Goal: Information Seeking & Learning: Learn about a topic

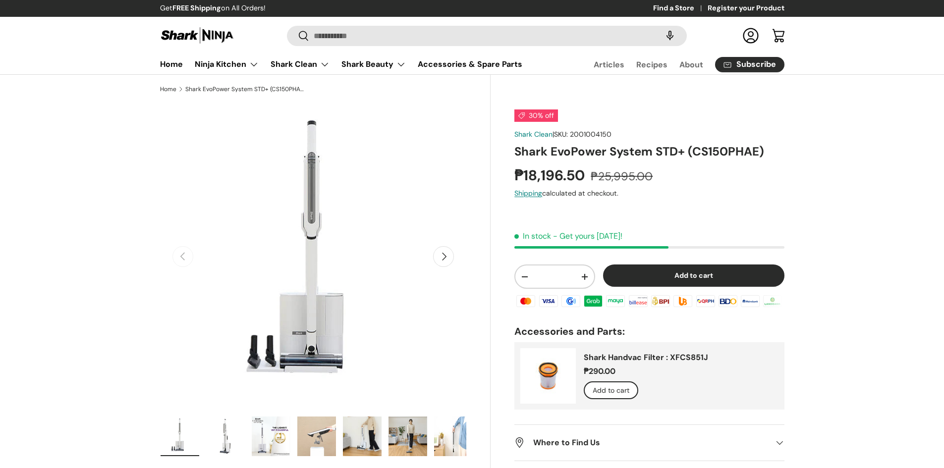
scroll to position [83, 0]
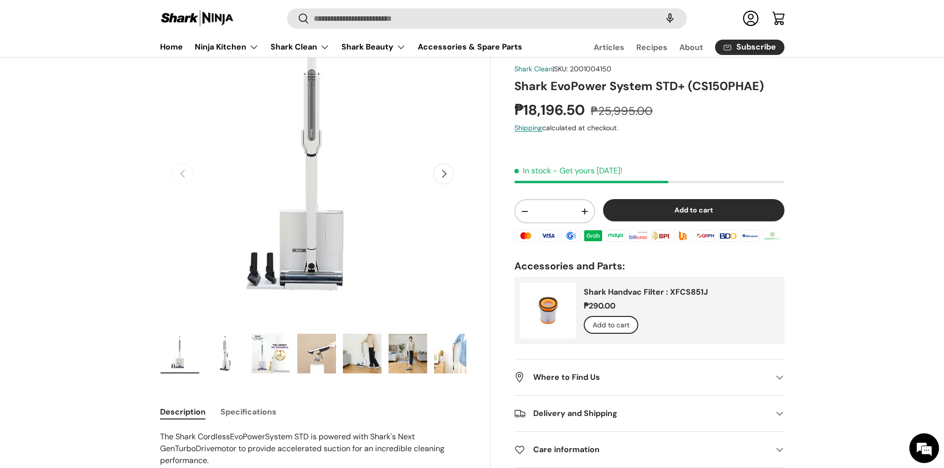
click at [442, 176] on button "Next" at bounding box center [443, 173] width 21 height 21
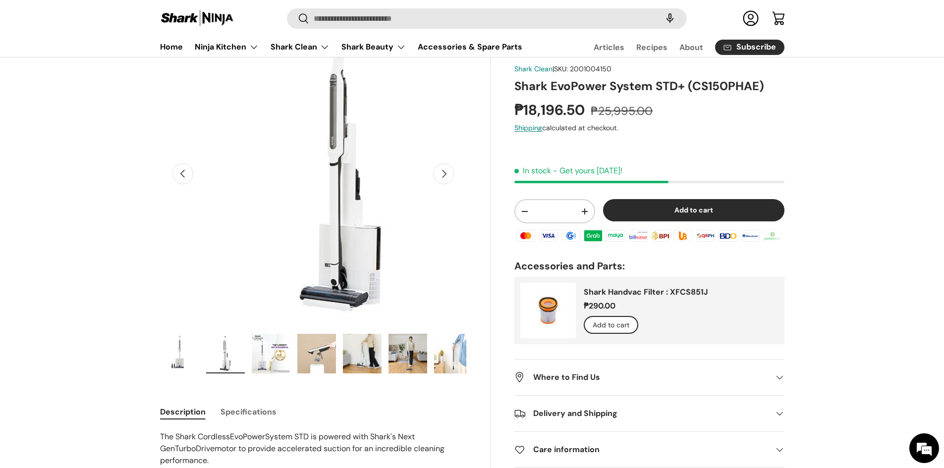
scroll to position [0, 312]
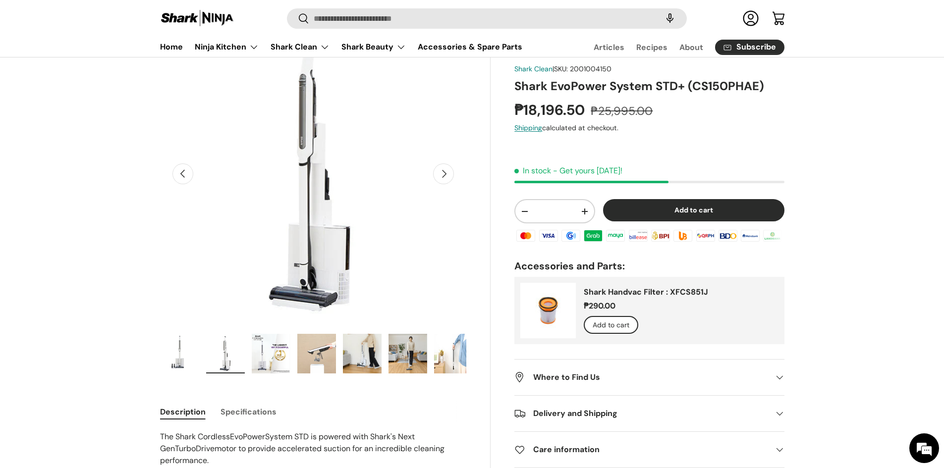
click at [442, 176] on button "Next" at bounding box center [443, 173] width 21 height 21
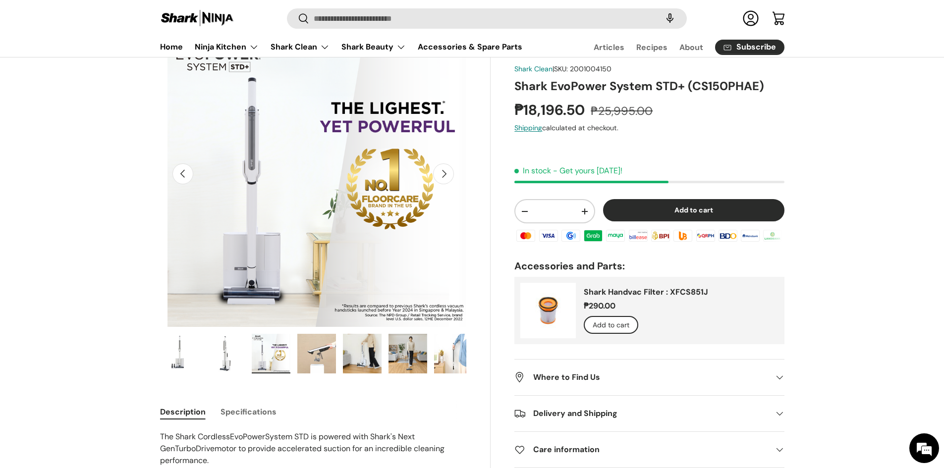
scroll to position [0, 623]
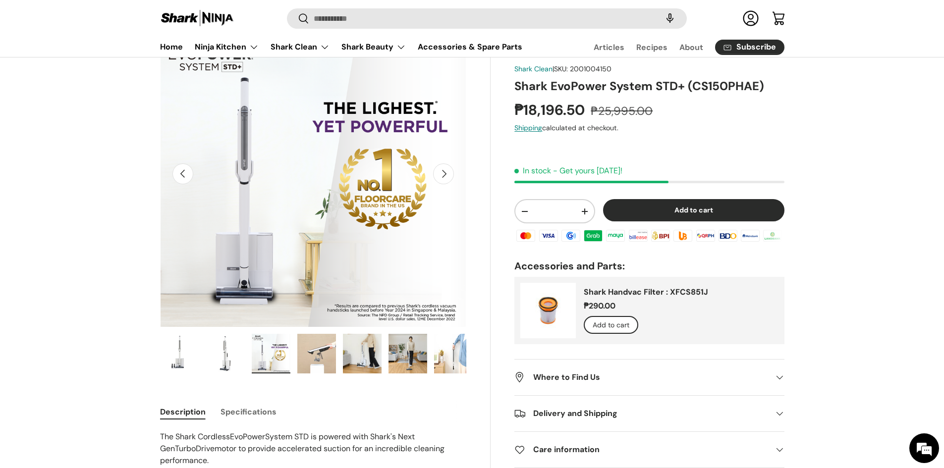
click at [442, 176] on button "Next" at bounding box center [443, 173] width 21 height 21
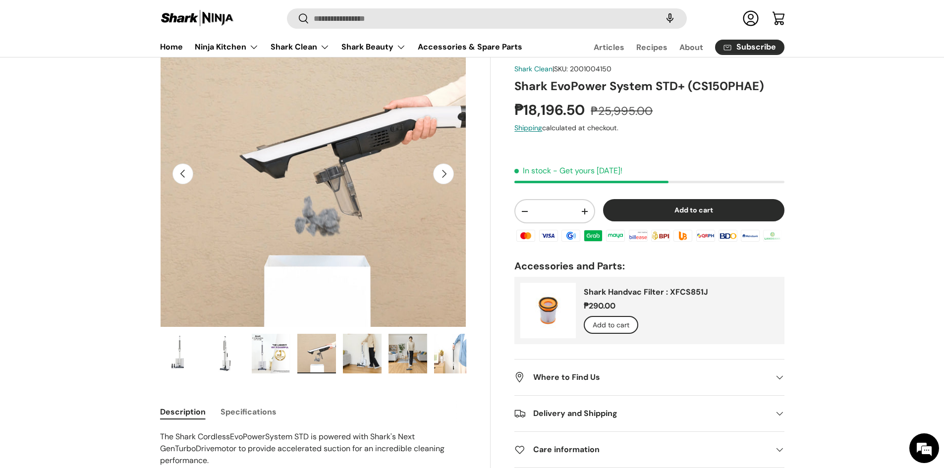
click at [442, 176] on button "Next" at bounding box center [443, 173] width 21 height 21
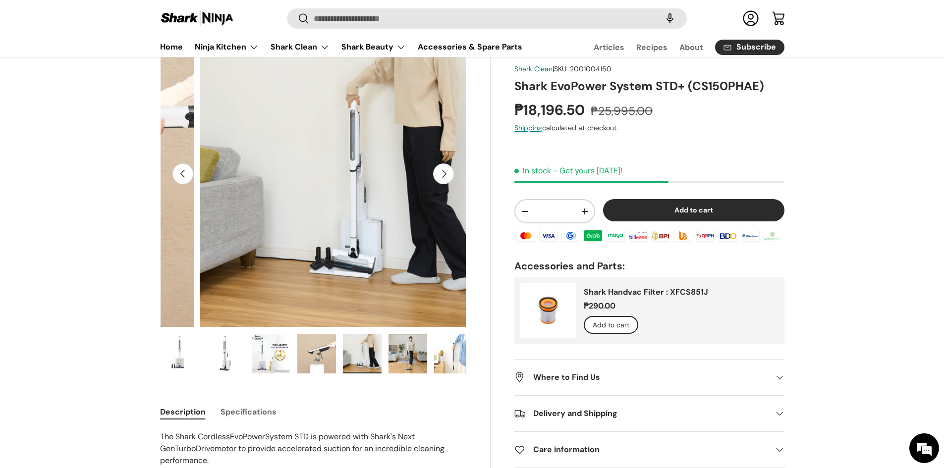
scroll to position [0, 1246]
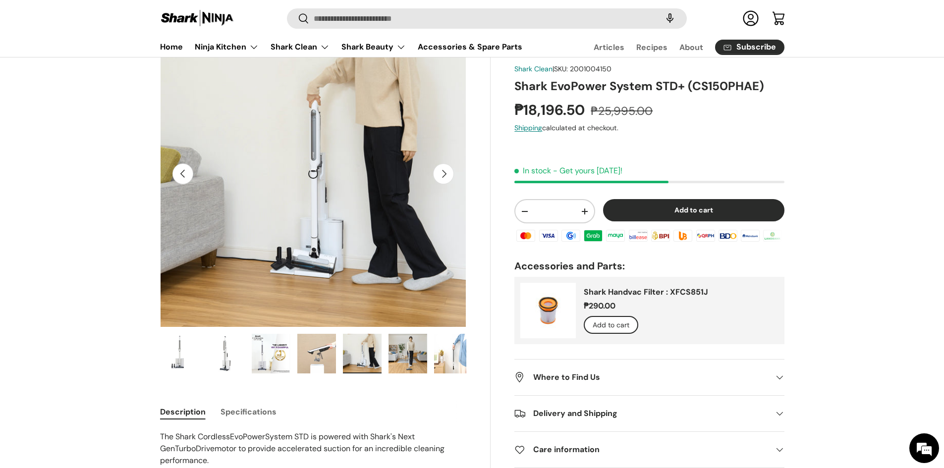
click at [183, 176] on button "Previous" at bounding box center [182, 173] width 21 height 21
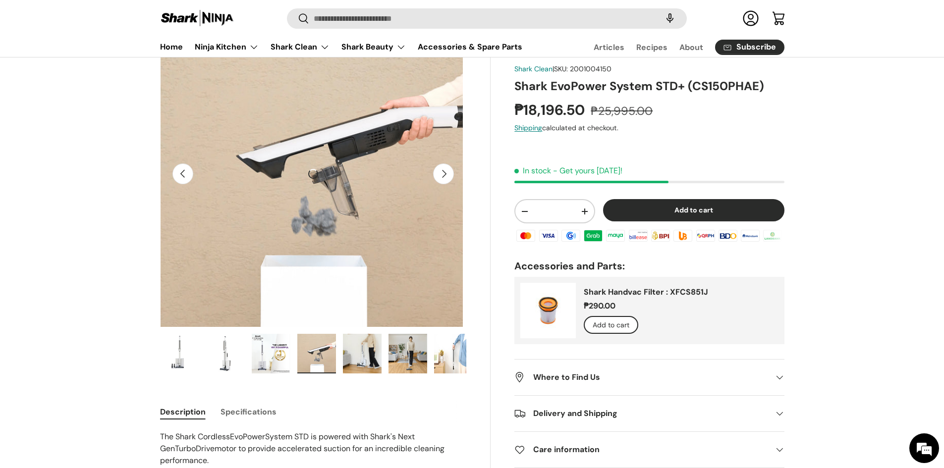
scroll to position [0, 934]
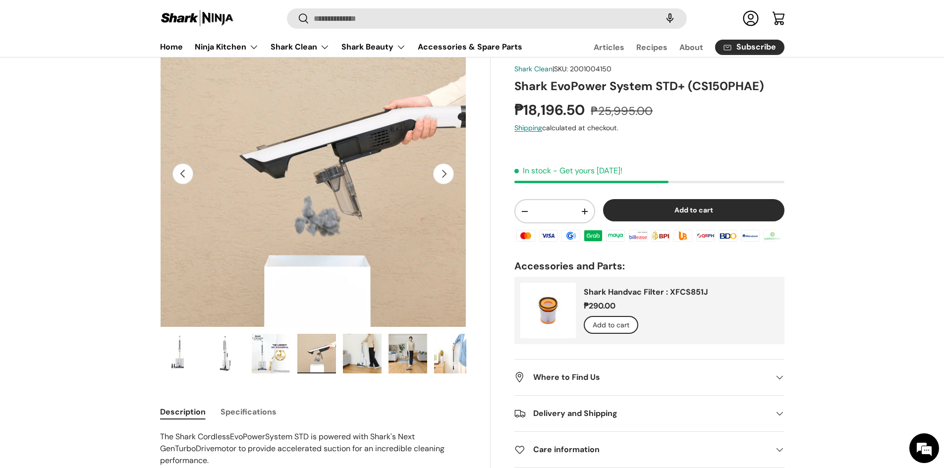
click at [448, 180] on button "Next" at bounding box center [443, 173] width 21 height 21
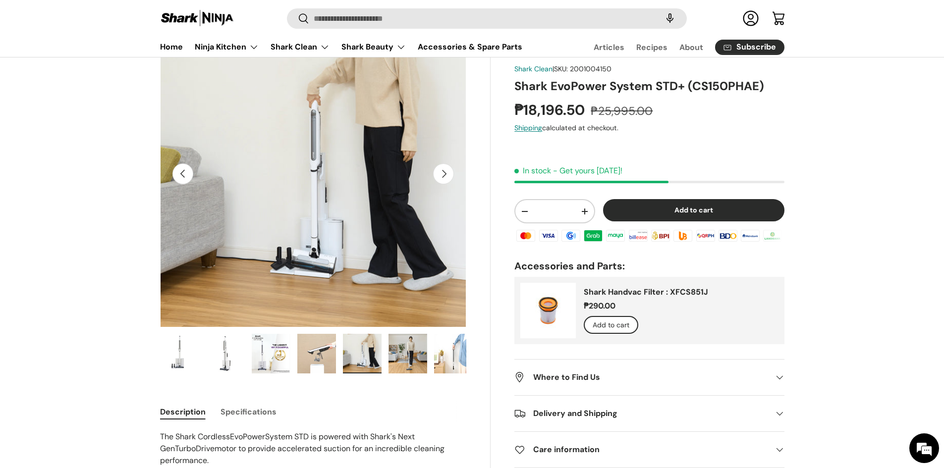
scroll to position [0, 0]
click at [443, 174] on button "Next" at bounding box center [443, 173] width 21 height 21
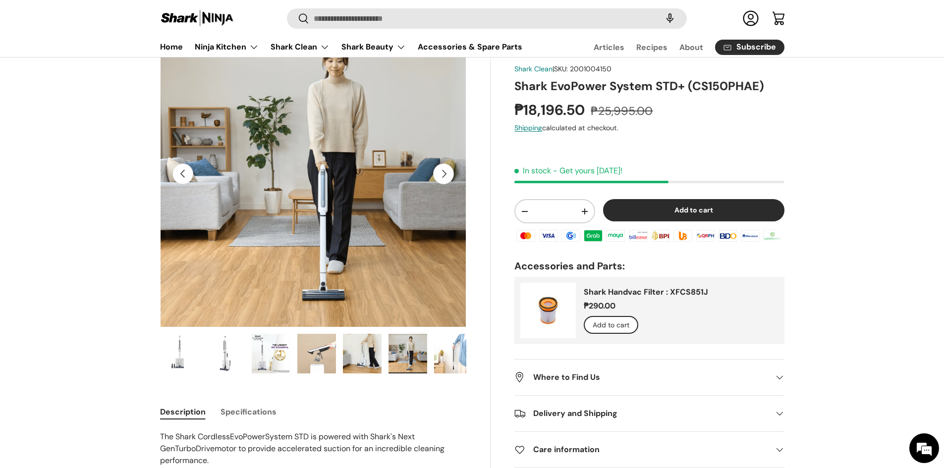
click at [443, 174] on button "Next" at bounding box center [443, 173] width 21 height 21
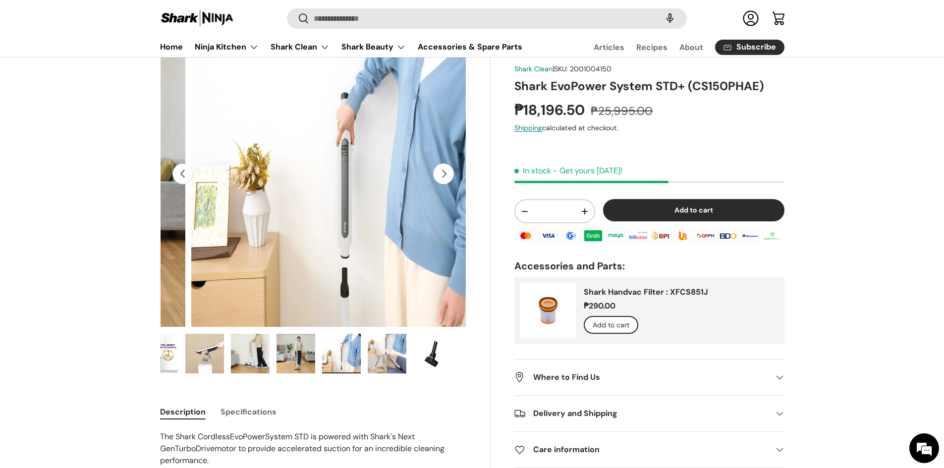
scroll to position [0, 1869]
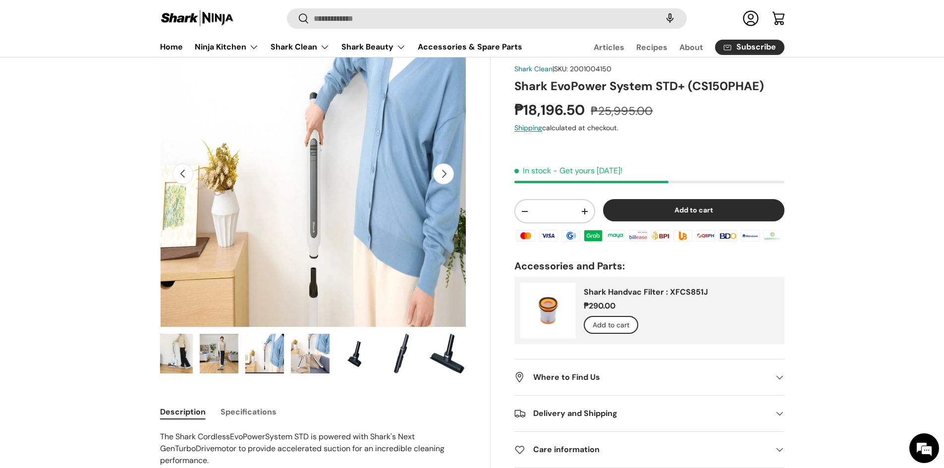
click at [443, 174] on button "Next" at bounding box center [443, 173] width 21 height 21
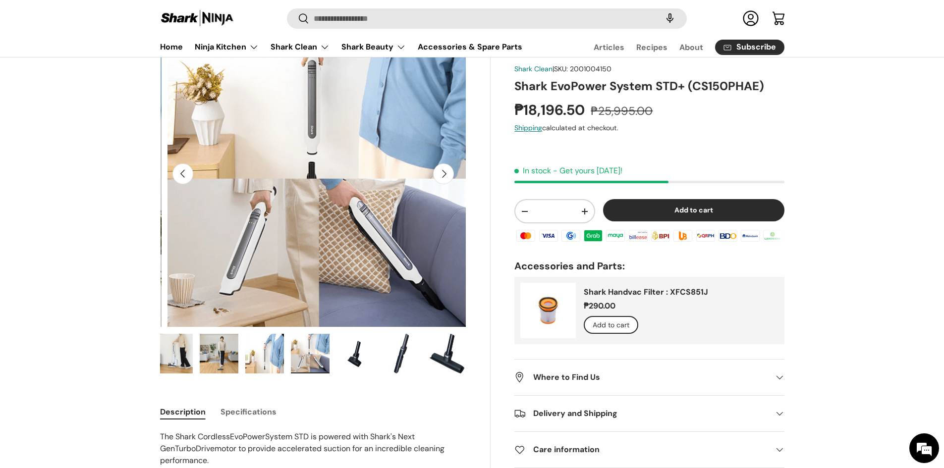
scroll to position [0, 2181]
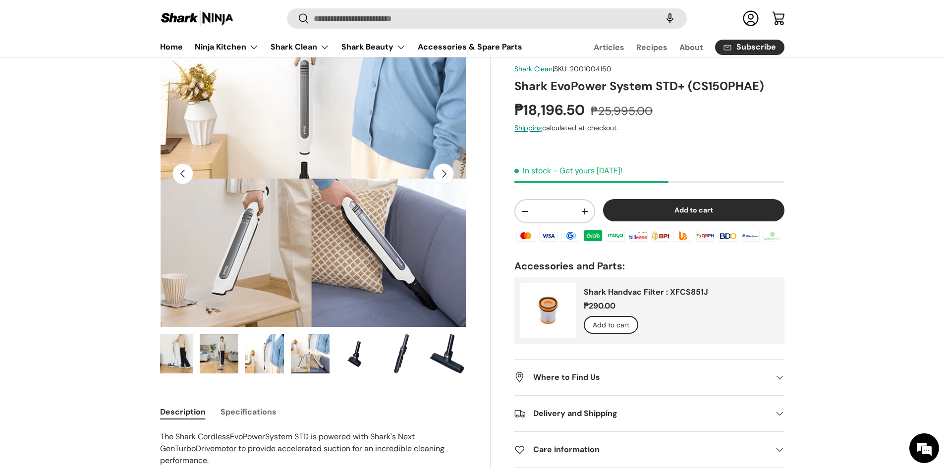
click at [443, 174] on button "Next" at bounding box center [443, 173] width 21 height 21
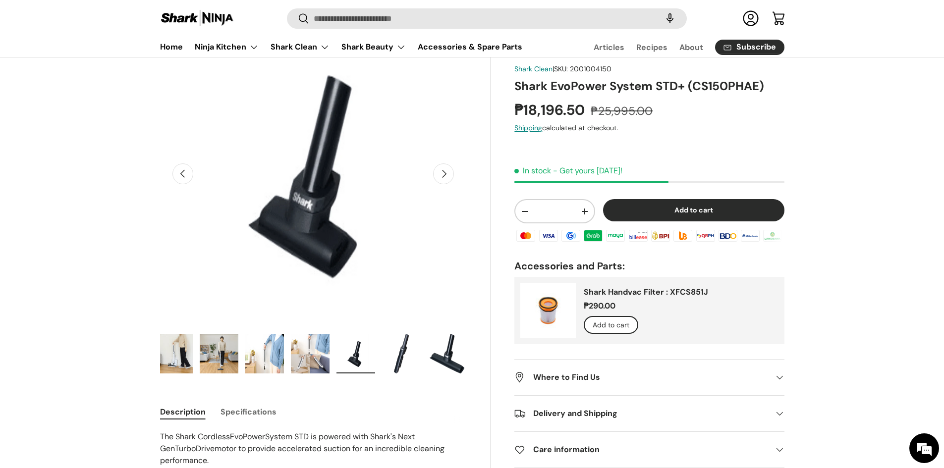
click at [443, 174] on button "Next" at bounding box center [443, 173] width 21 height 21
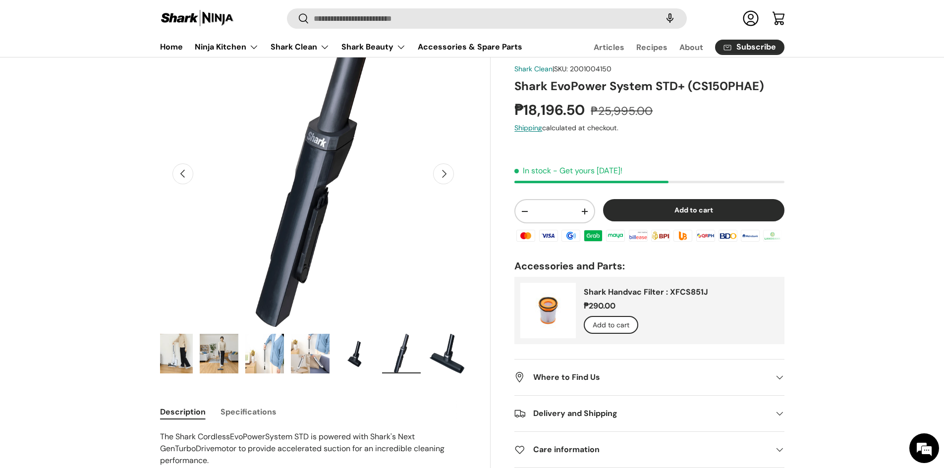
click at [443, 174] on button "Next" at bounding box center [443, 173] width 21 height 21
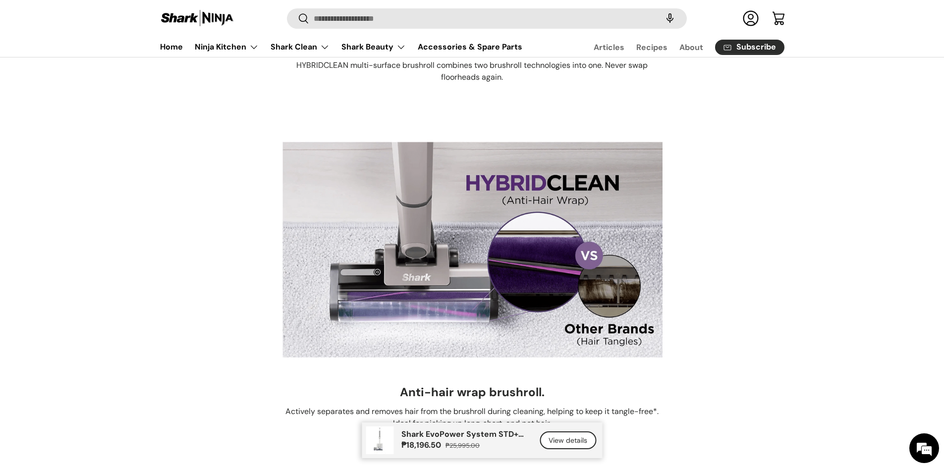
scroll to position [3138, 0]
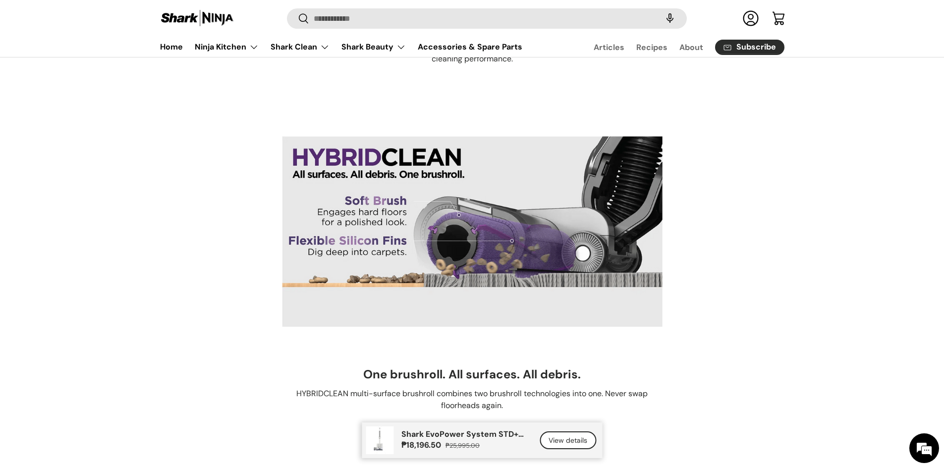
click at [63, 256] on div "Shark’s all-new cordless vacuum handstick.​ One touch empty.​ No more getting y…" at bounding box center [472, 154] width 944 height 5084
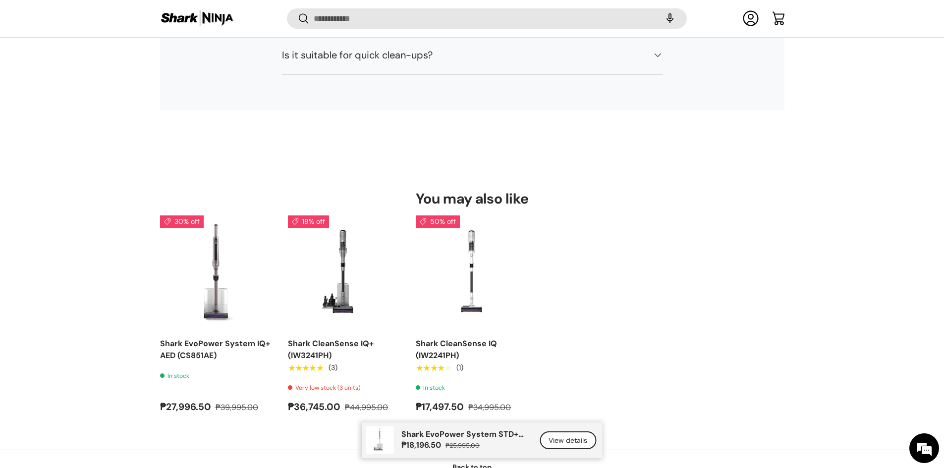
scroll to position [6356, 0]
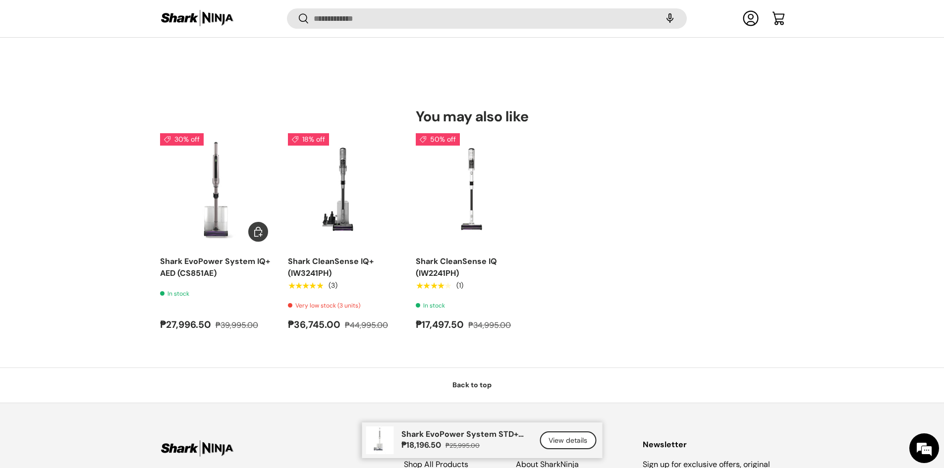
click at [0, 0] on img "Shark EvoPower System IQ+ AED (CS851AE)" at bounding box center [0, 0] width 0 height 0
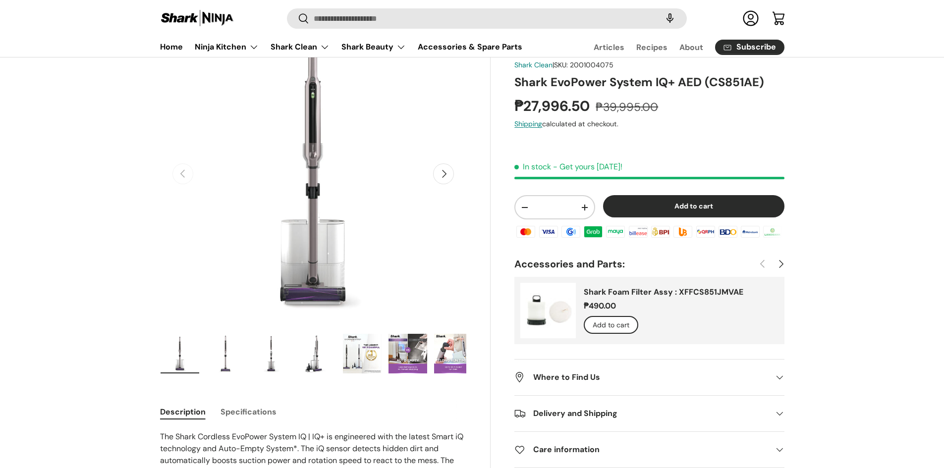
click at [207, 348] on img "Gallery Viewer" at bounding box center [225, 354] width 39 height 40
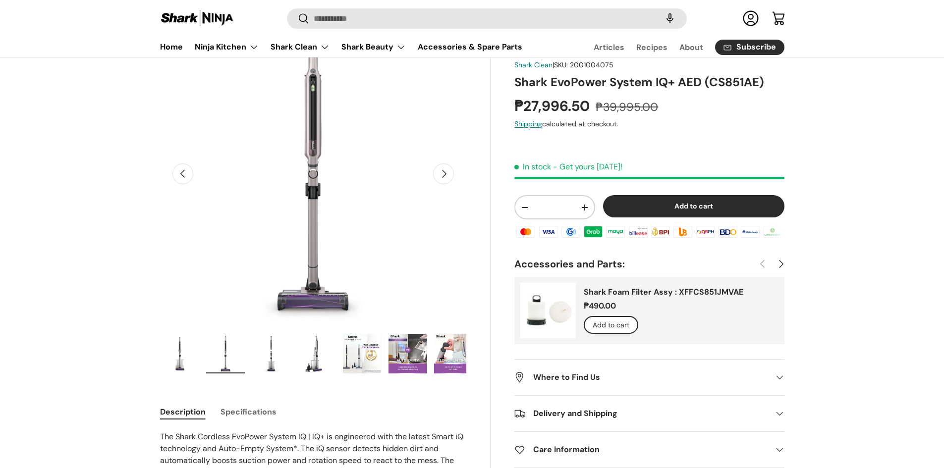
click at [447, 169] on button "Next" at bounding box center [443, 173] width 21 height 21
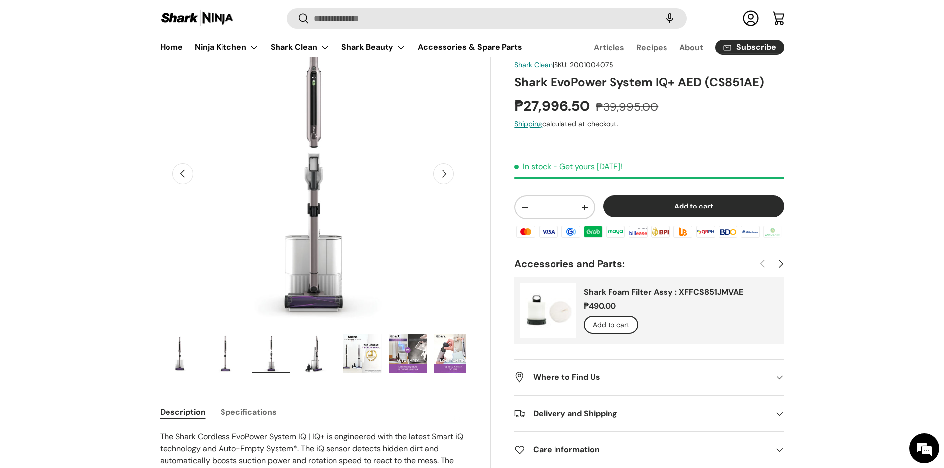
click at [447, 169] on button "Next" at bounding box center [443, 173] width 21 height 21
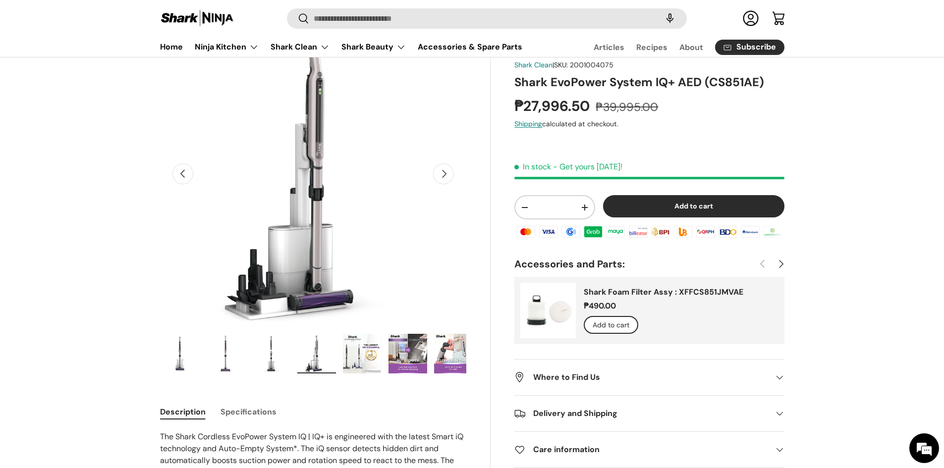
click at [447, 169] on button "Next" at bounding box center [443, 173] width 21 height 21
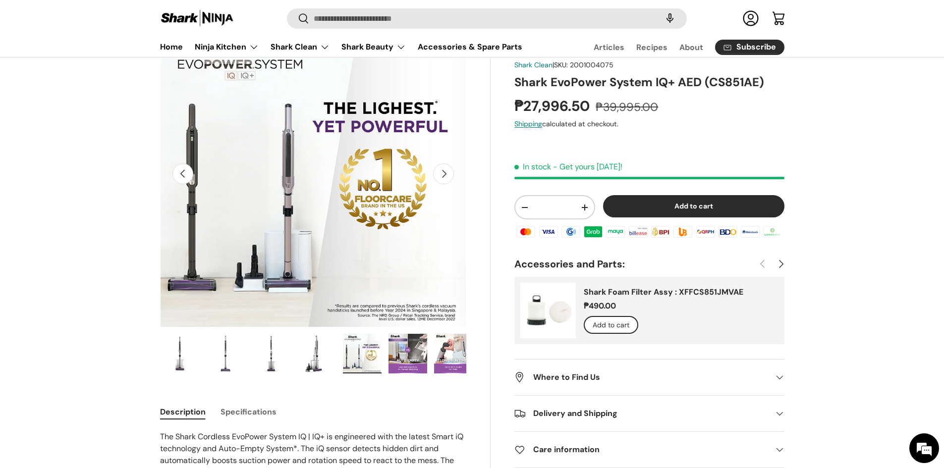
click at [447, 169] on button "Next" at bounding box center [443, 173] width 21 height 21
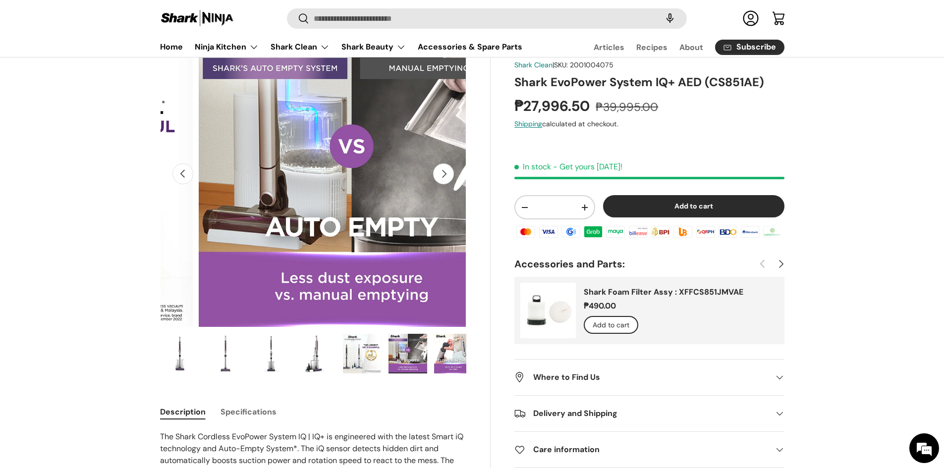
scroll to position [0, 1558]
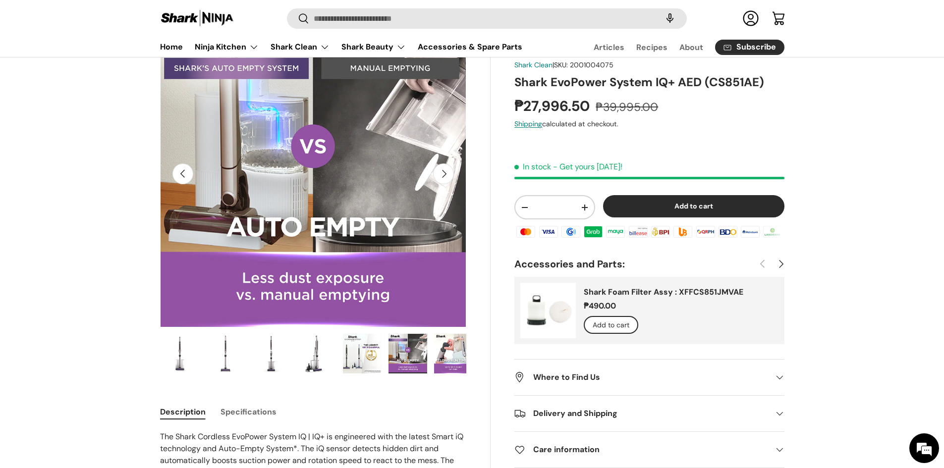
click at [447, 169] on button "Next" at bounding box center [443, 173] width 21 height 21
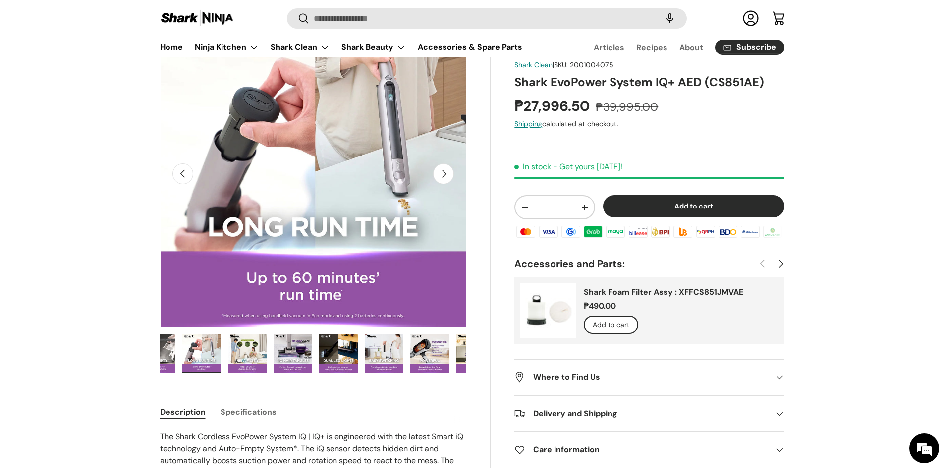
scroll to position [0, 273]
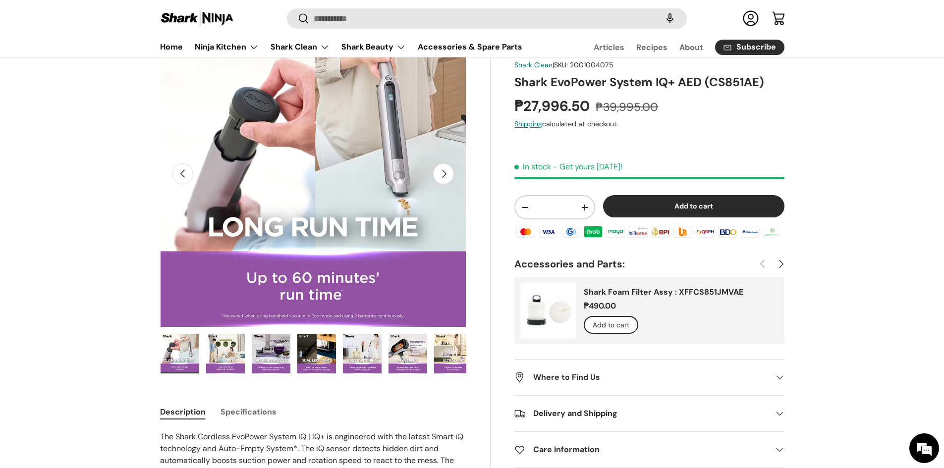
click at [447, 169] on button "Next" at bounding box center [443, 173] width 21 height 21
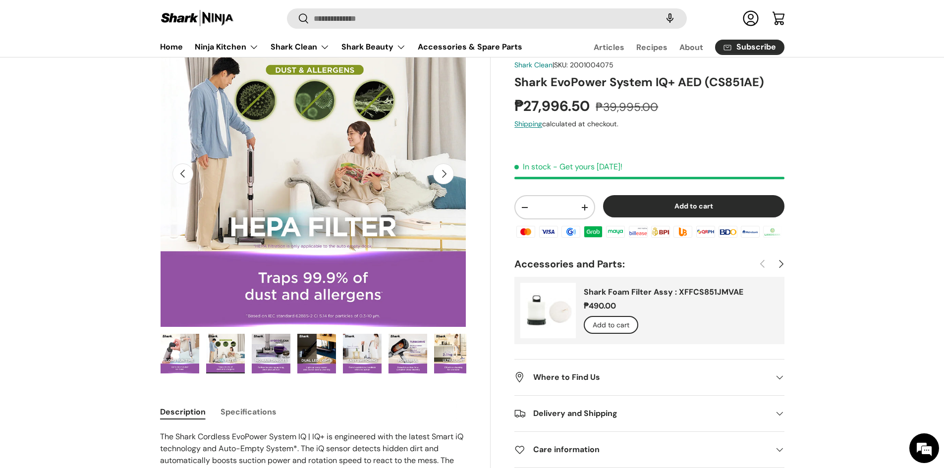
click at [447, 169] on button "Next" at bounding box center [443, 173] width 21 height 21
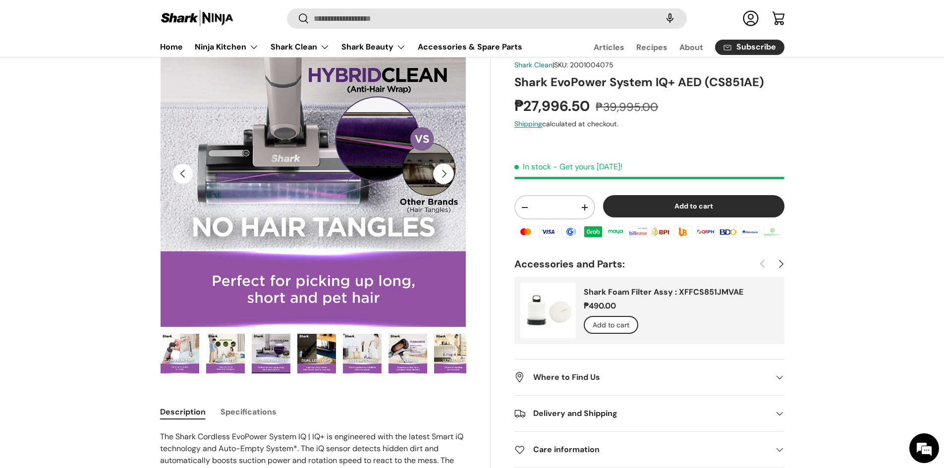
click at [447, 169] on button "Next" at bounding box center [443, 173] width 21 height 21
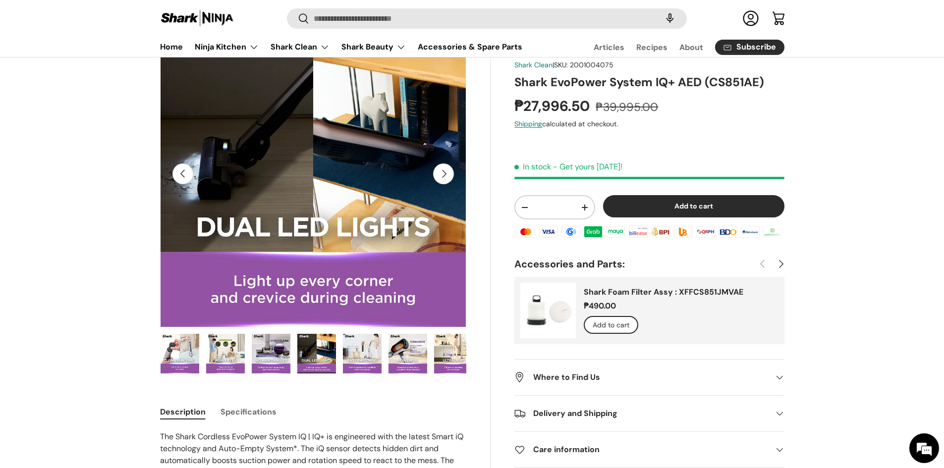
click at [447, 169] on button "Next" at bounding box center [443, 173] width 21 height 21
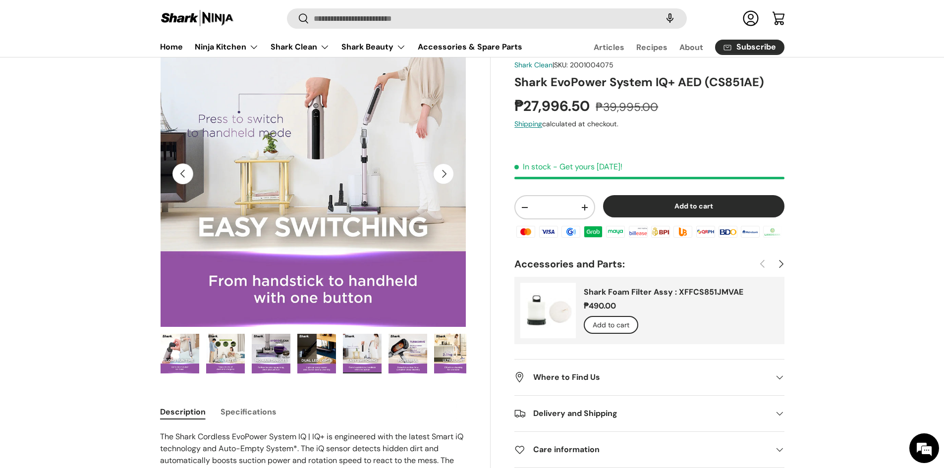
click at [447, 169] on button "Next" at bounding box center [443, 173] width 21 height 21
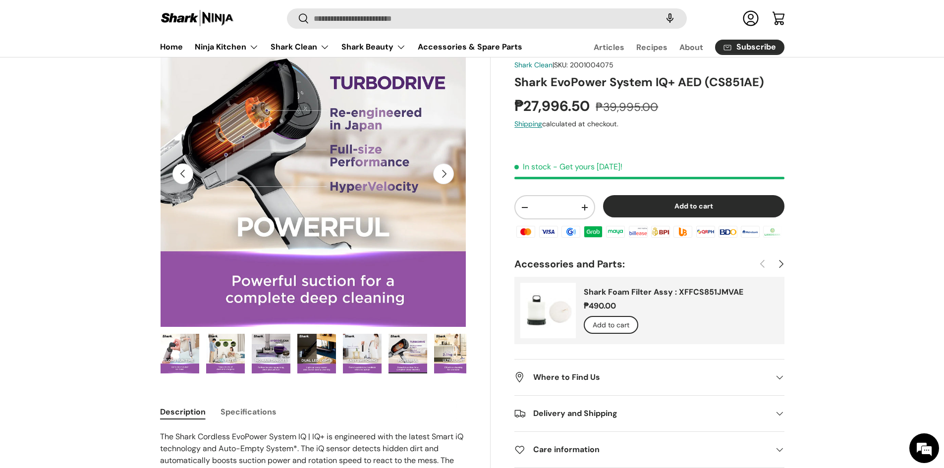
click at [447, 169] on button "Next" at bounding box center [443, 173] width 21 height 21
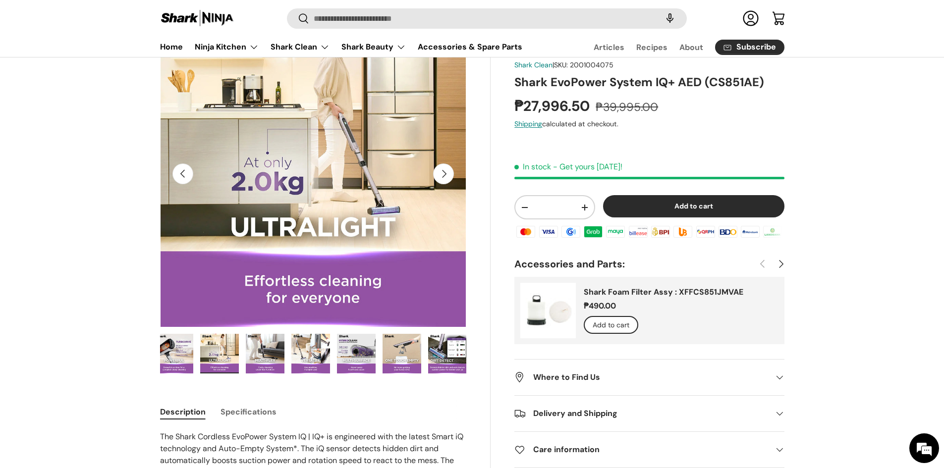
scroll to position [0, 508]
click at [447, 169] on button "Next" at bounding box center [443, 173] width 21 height 21
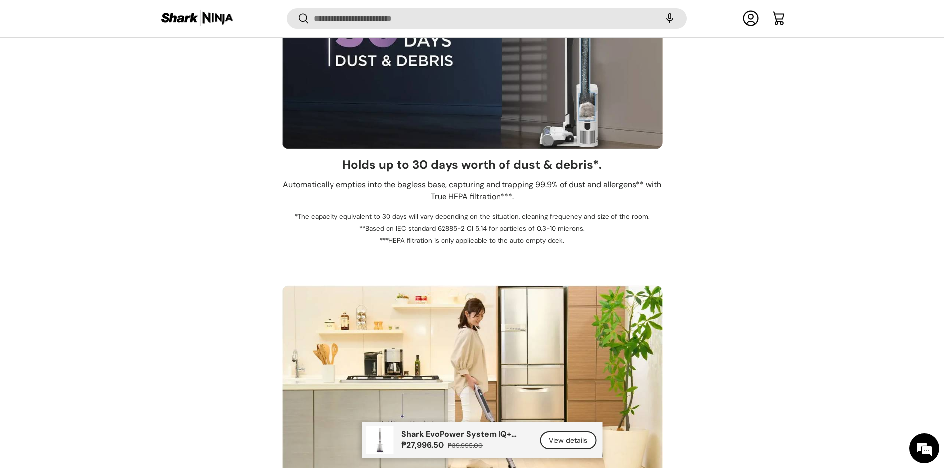
scroll to position [3134, 0]
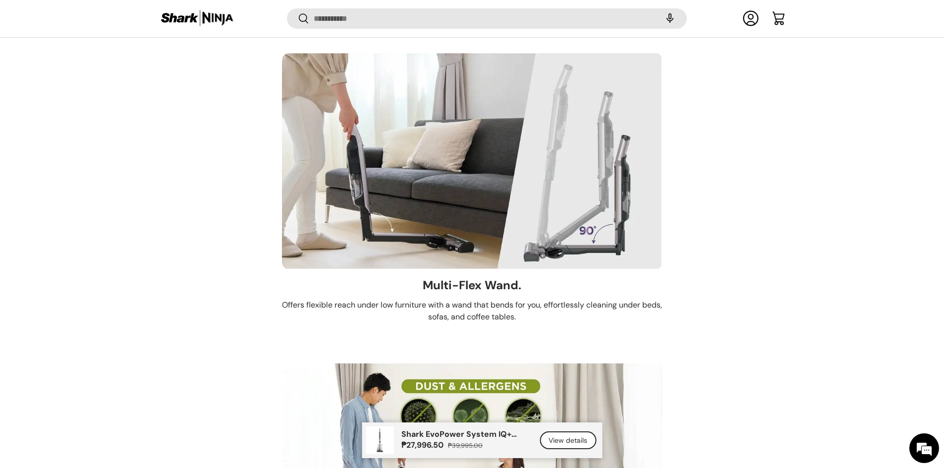
scroll to position [4703, 0]
